Goal: Communication & Community: Answer question/provide support

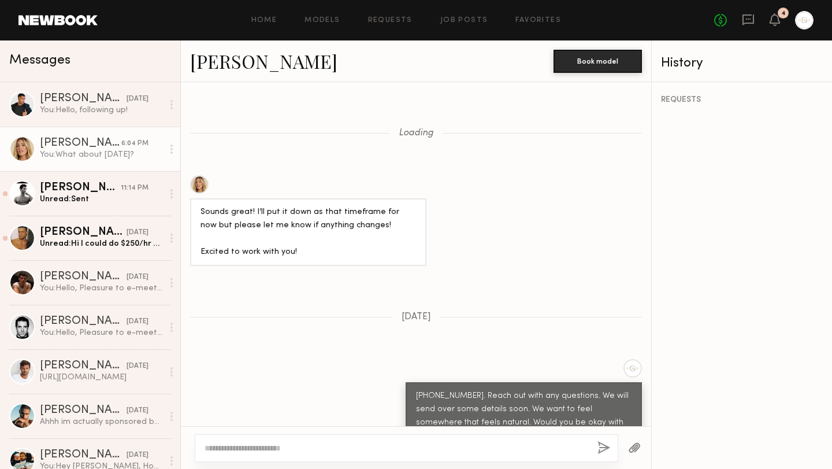
scroll to position [772, 0]
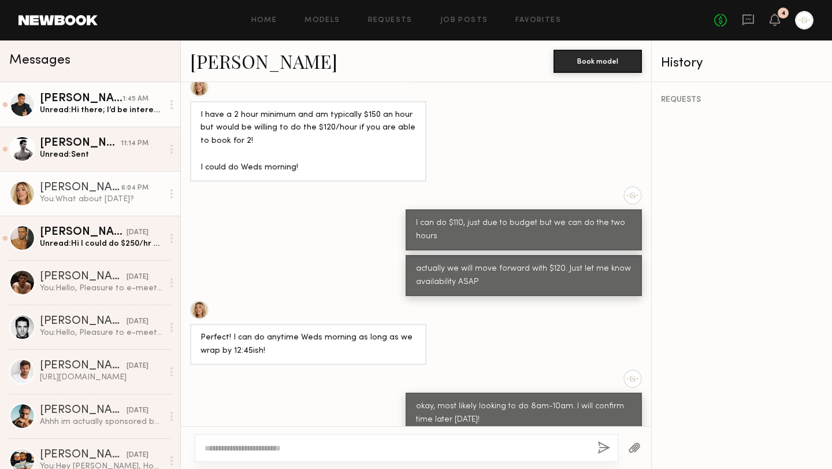
scroll to position [1231, 0]
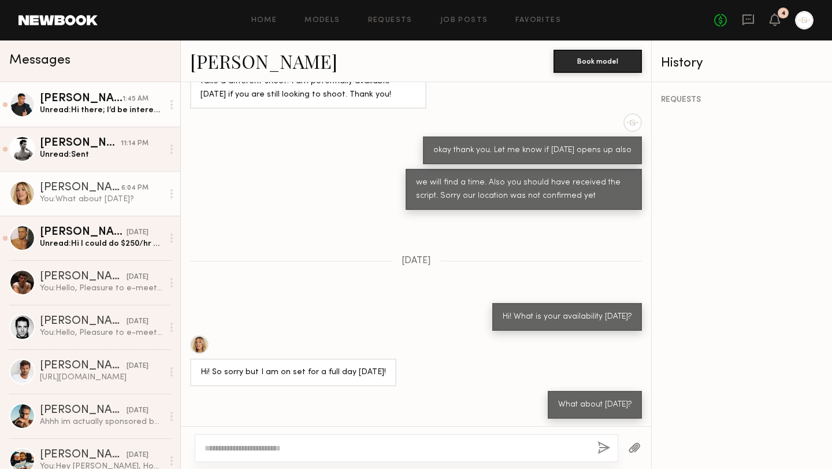
click at [111, 112] on div "Unread: Hi there; I’d be interested in this but my minimum half day rate is $30…" at bounding box center [101, 110] width 123 height 11
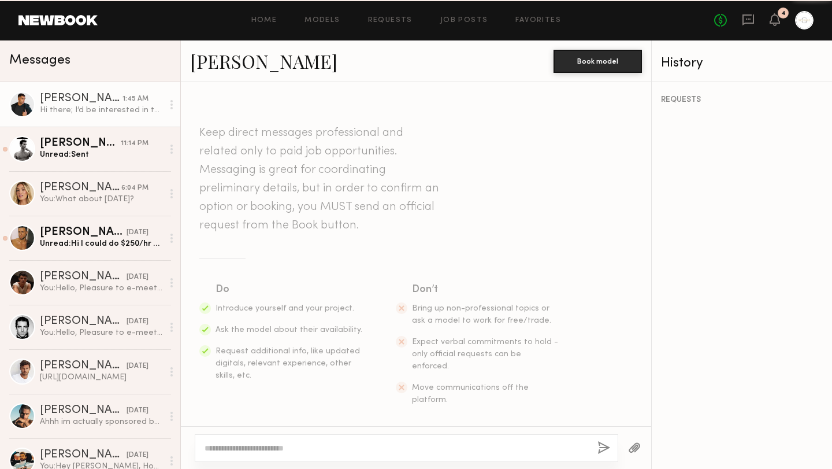
scroll to position [374, 0]
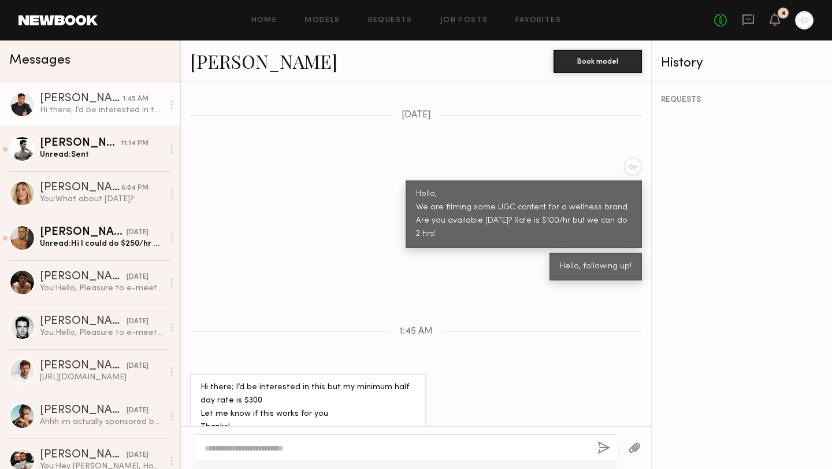
click at [23, 100] on div at bounding box center [22, 104] width 26 height 26
click at [84, 98] on div "Dominic W." at bounding box center [81, 99] width 83 height 12
click at [95, 121] on link "Dominic W. 1:45 AM Hi there; I’d be interested in this but my minimum half day …" at bounding box center [90, 104] width 180 height 45
click at [268, 63] on link "Dominic W." at bounding box center [263, 61] width 147 height 25
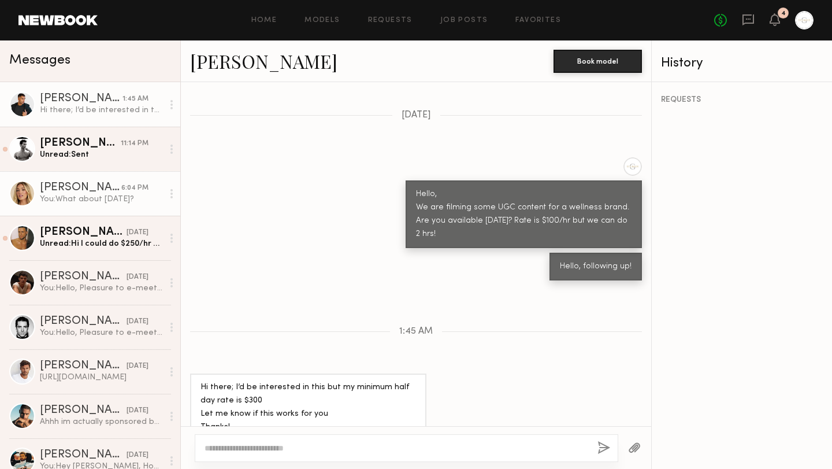
click at [104, 207] on link "Hailey M. 6:04 PM You: What about friday?" at bounding box center [90, 193] width 180 height 45
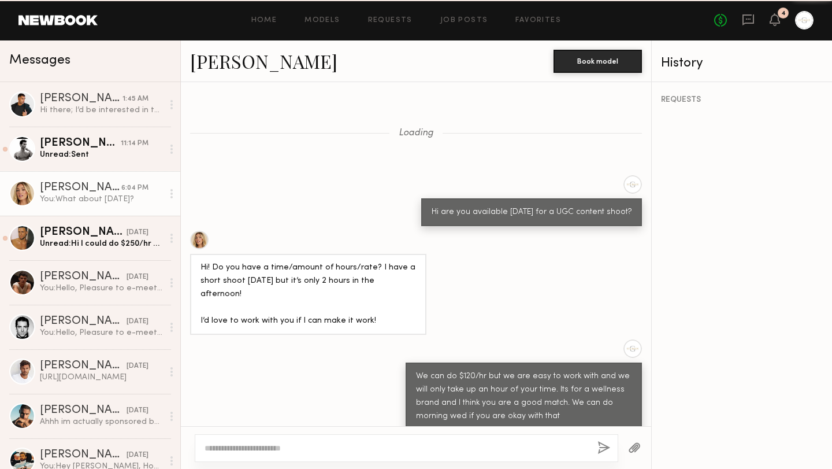
scroll to position [1231, 0]
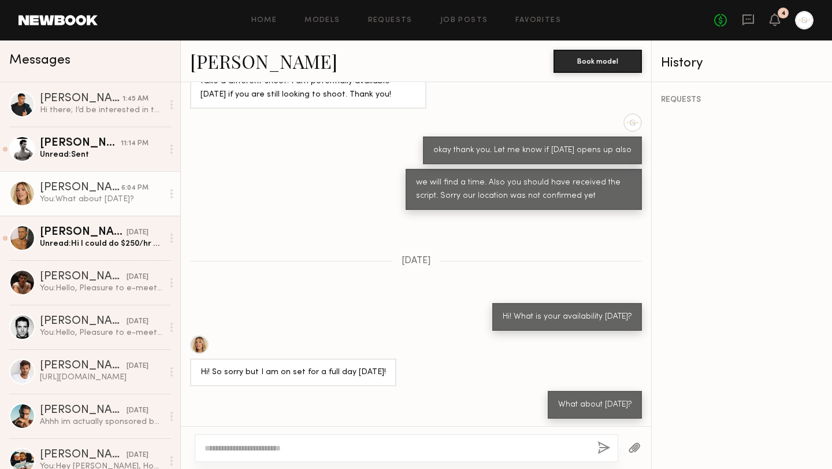
click at [199, 342] on div at bounding box center [199, 344] width 18 height 18
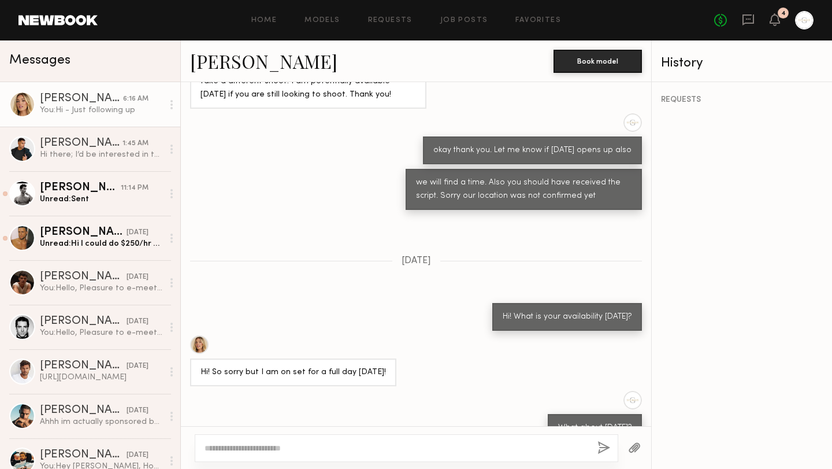
scroll to position [1462, 0]
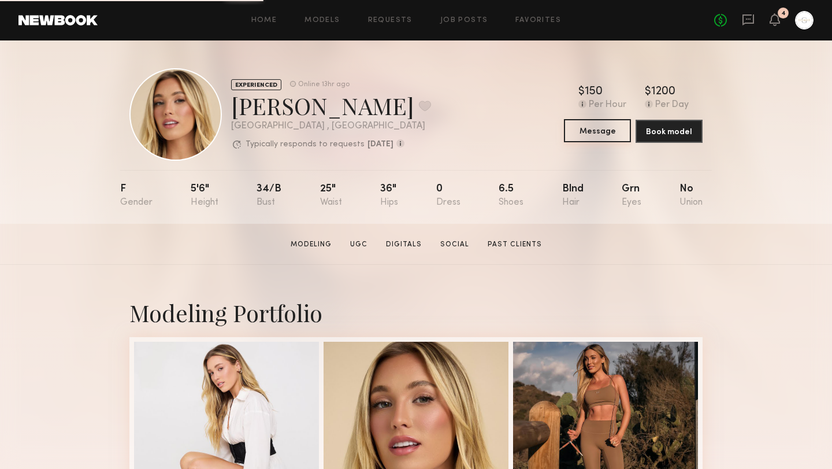
click at [592, 138] on button "Message" at bounding box center [597, 130] width 67 height 23
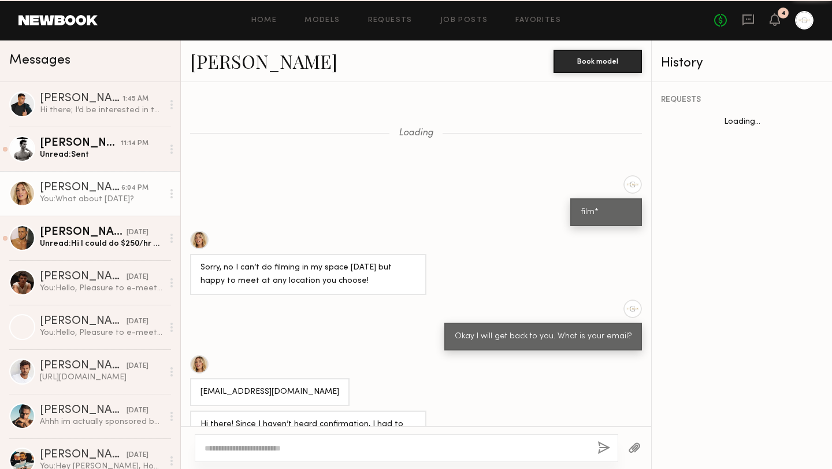
scroll to position [357, 0]
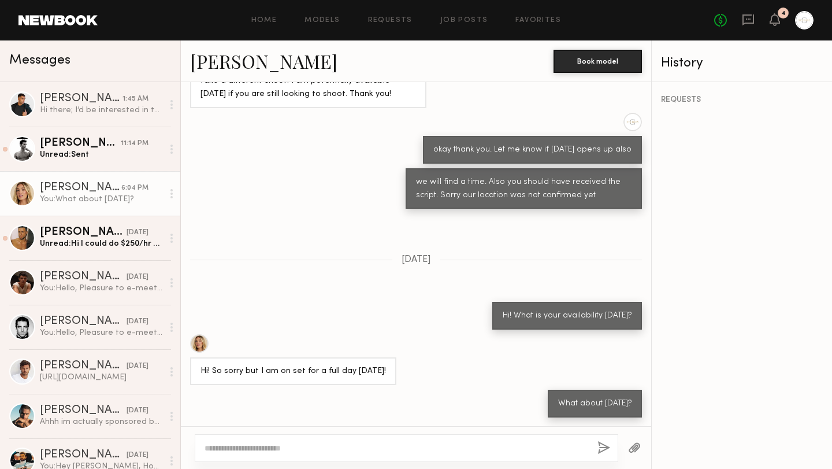
click at [313, 448] on textarea at bounding box center [397, 448] width 384 height 12
type textarea "**********"
drag, startPoint x: 329, startPoint y: 448, endPoint x: 171, endPoint y: 448, distance: 157.8
click at [171, 448] on div "Messages Dominic W. 1:45 AM Hi there; I’d be interested in this but my minimum …" at bounding box center [416, 254] width 832 height 428
type textarea "**********"
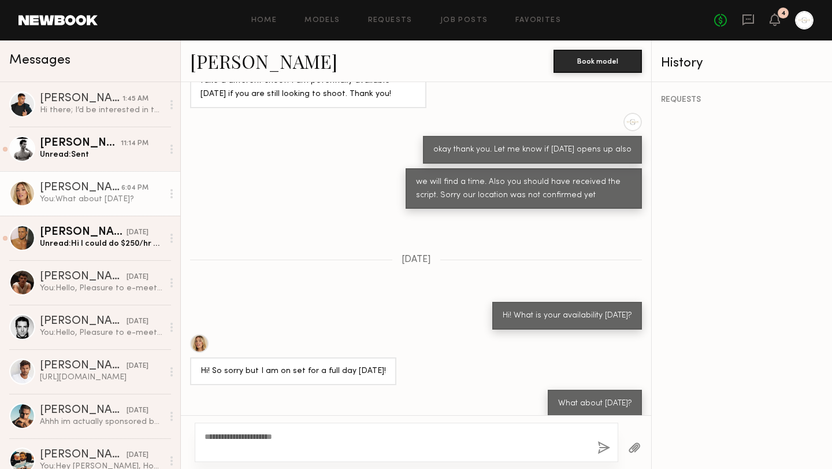
click at [603, 443] on button "button" at bounding box center [604, 448] width 13 height 14
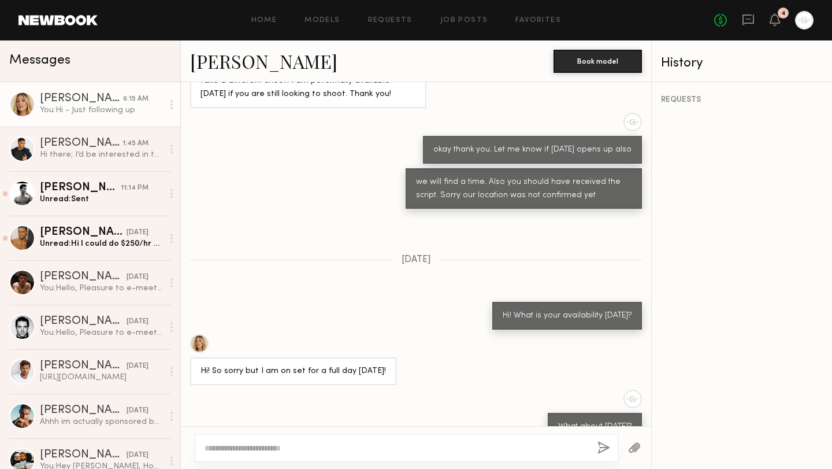
scroll to position [588, 0]
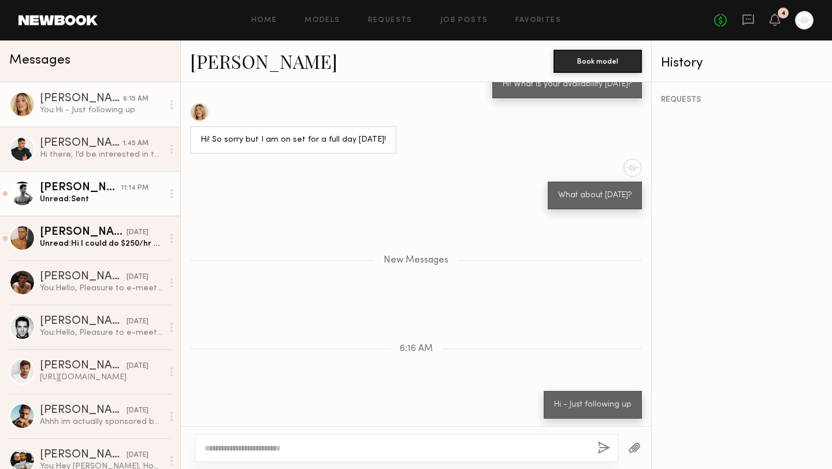
click at [108, 200] on div "Unread: Sent" at bounding box center [101, 199] width 123 height 11
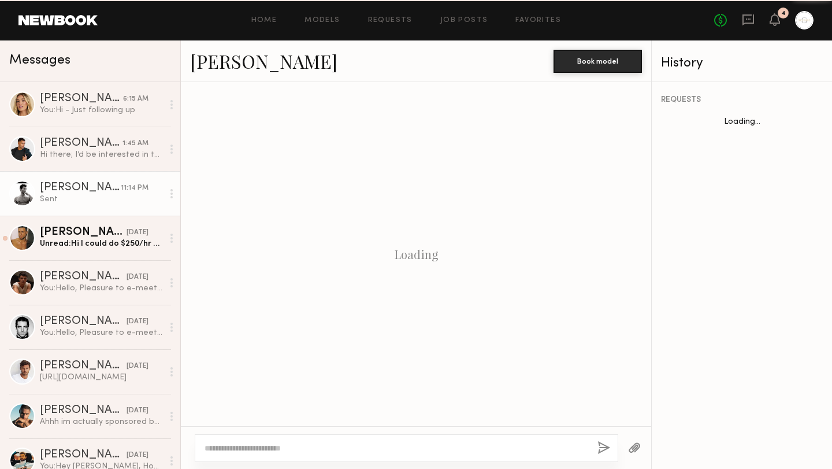
scroll to position [1151, 0]
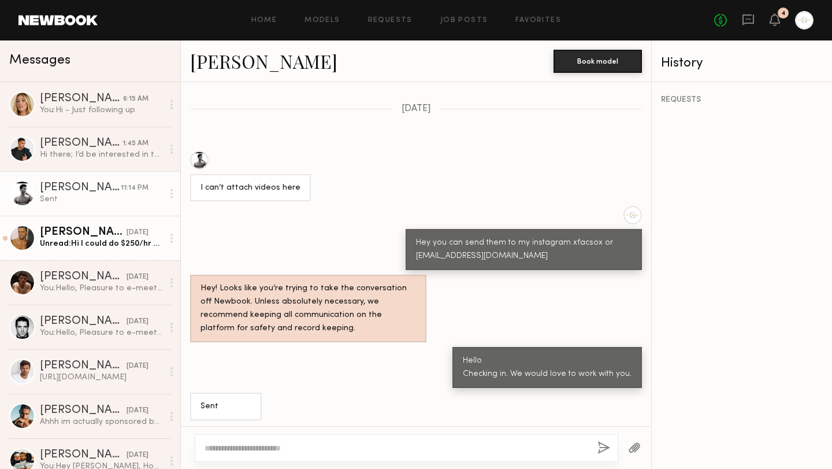
click at [97, 249] on link "Glen D. yesterday Unread: Hi I could do $250/hr with a minimum of 2 hours" at bounding box center [90, 238] width 180 height 45
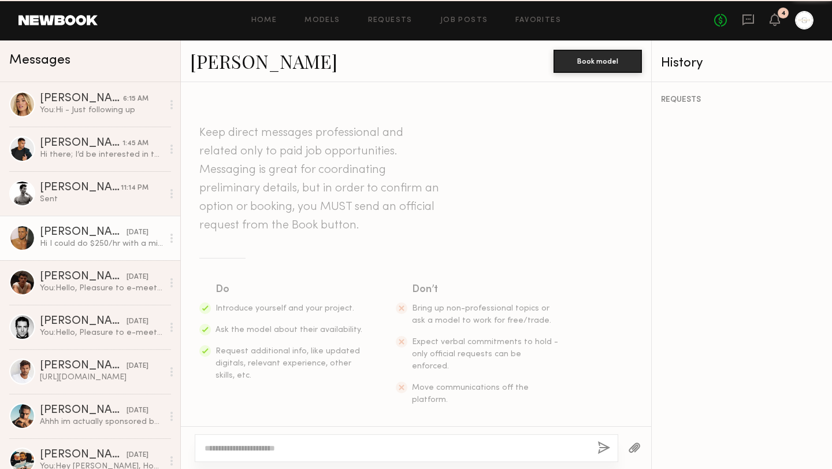
scroll to position [514, 0]
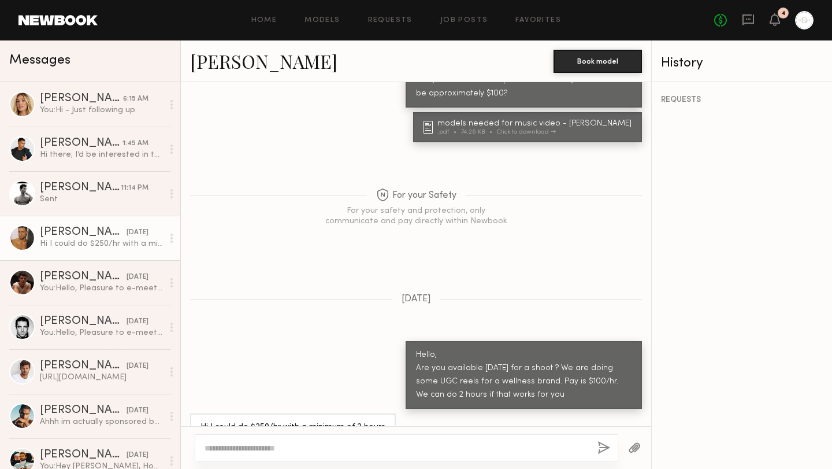
click at [25, 237] on div at bounding box center [22, 238] width 26 height 26
click at [90, 239] on div "Hi I could do $250/hr with a minimum of 2 hours" at bounding box center [101, 243] width 123 height 11
click at [106, 235] on div "[PERSON_NAME]" at bounding box center [83, 233] width 87 height 12
click at [106, 114] on div "You: Hi - Just following up" at bounding box center [101, 110] width 123 height 11
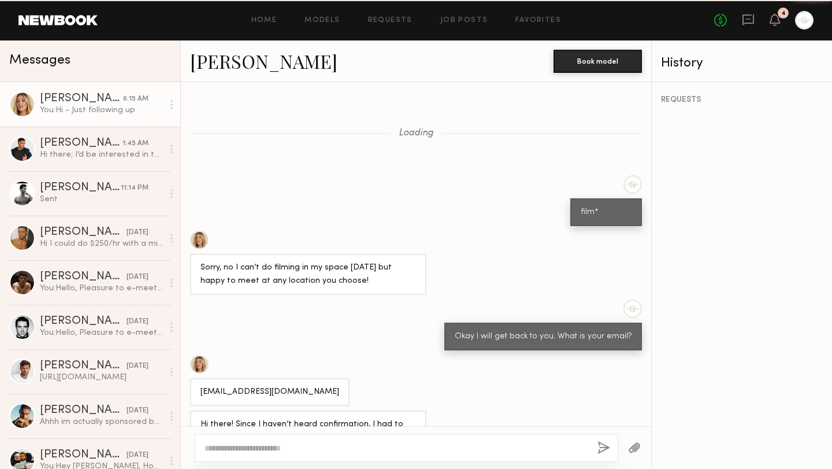
scroll to position [500, 0]
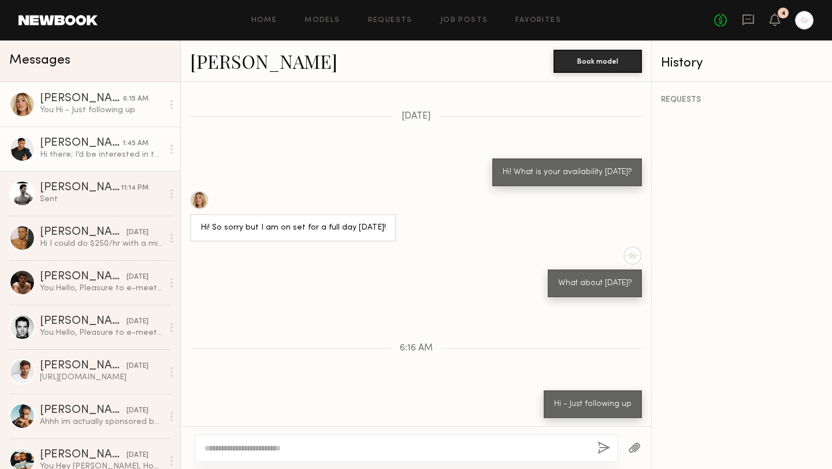
click at [97, 166] on link "Dominic W. 1:45 AM Hi there; I’d be interested in this but my minimum half day …" at bounding box center [90, 149] width 180 height 45
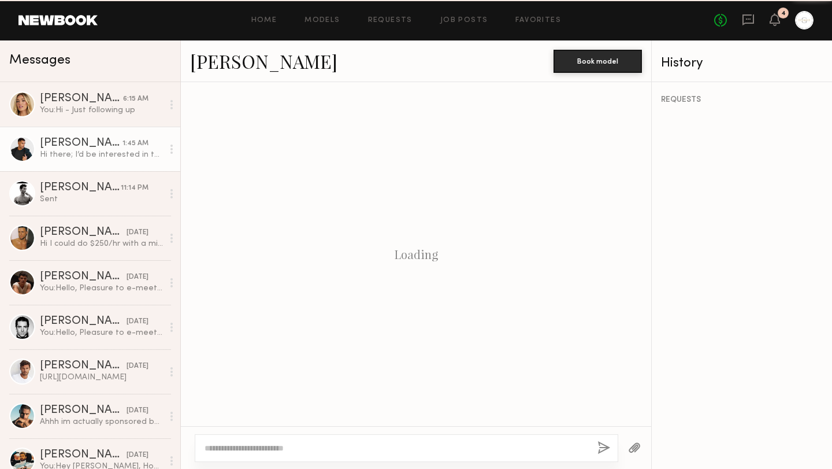
scroll to position [374, 0]
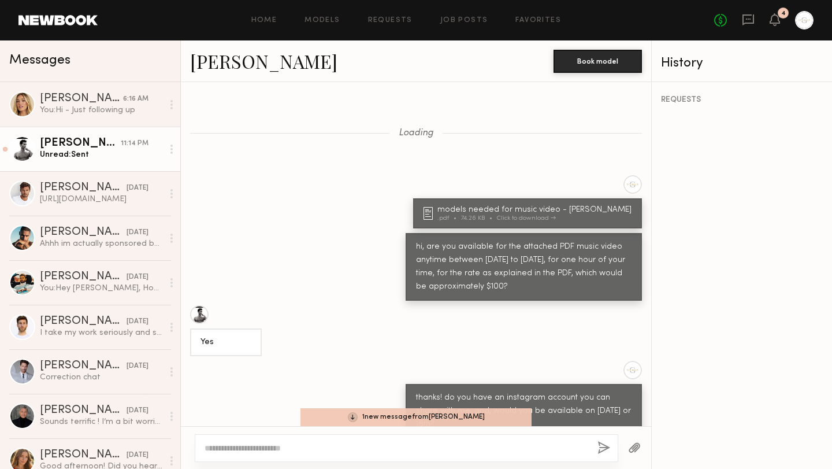
scroll to position [1957, 0]
